Goal: Information Seeking & Learning: Learn about a topic

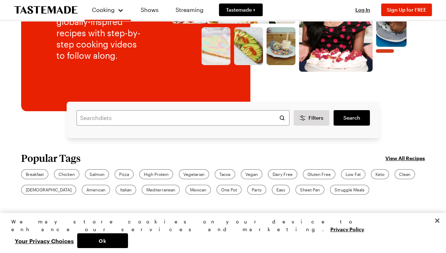
scroll to position [104, 0]
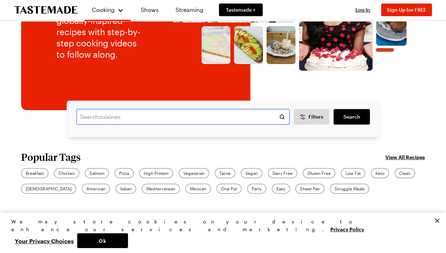
click at [125, 113] on input "text" at bounding box center [182, 117] width 213 height 16
type input "root vegetable gratin"
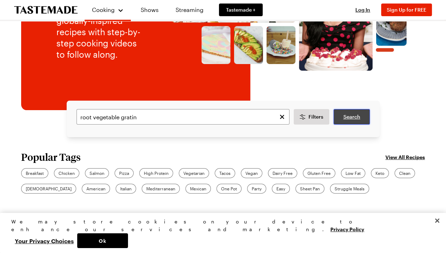
click at [355, 123] on link "Search" at bounding box center [351, 117] width 36 height 16
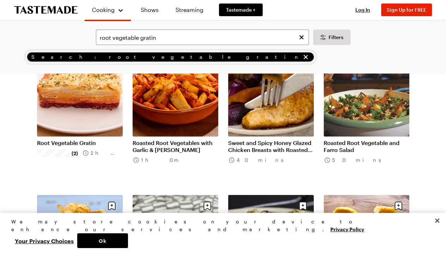
scroll to position [62, 0]
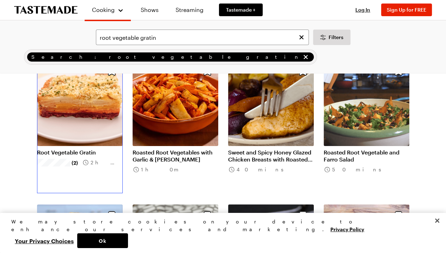
click at [93, 149] on link "Root Vegetable Gratin" at bounding box center [80, 152] width 86 height 7
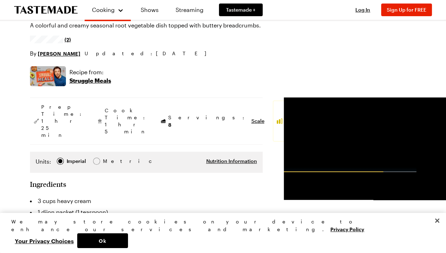
scroll to position [68, 0]
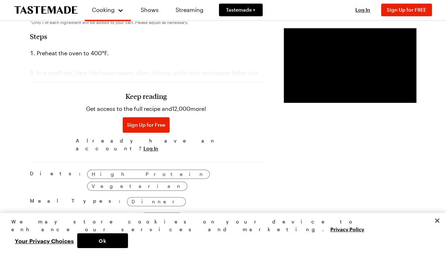
scroll to position [525, 0]
click at [134, 92] on h3 "Keep reading" at bounding box center [145, 96] width 41 height 8
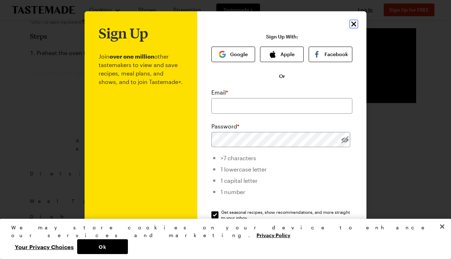
click at [350, 24] on icon "Close" at bounding box center [354, 24] width 8 height 8
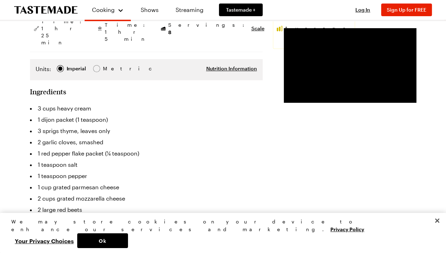
scroll to position [0, 0]
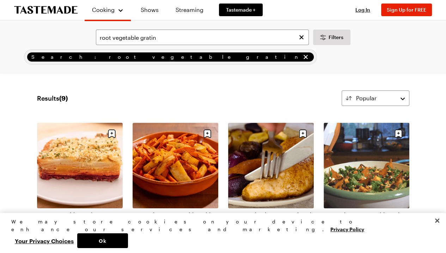
scroll to position [62, 0]
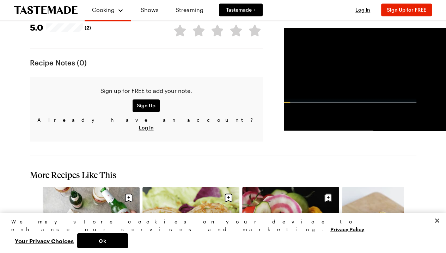
scroll to position [815, 0]
